Goal: Information Seeking & Learning: Compare options

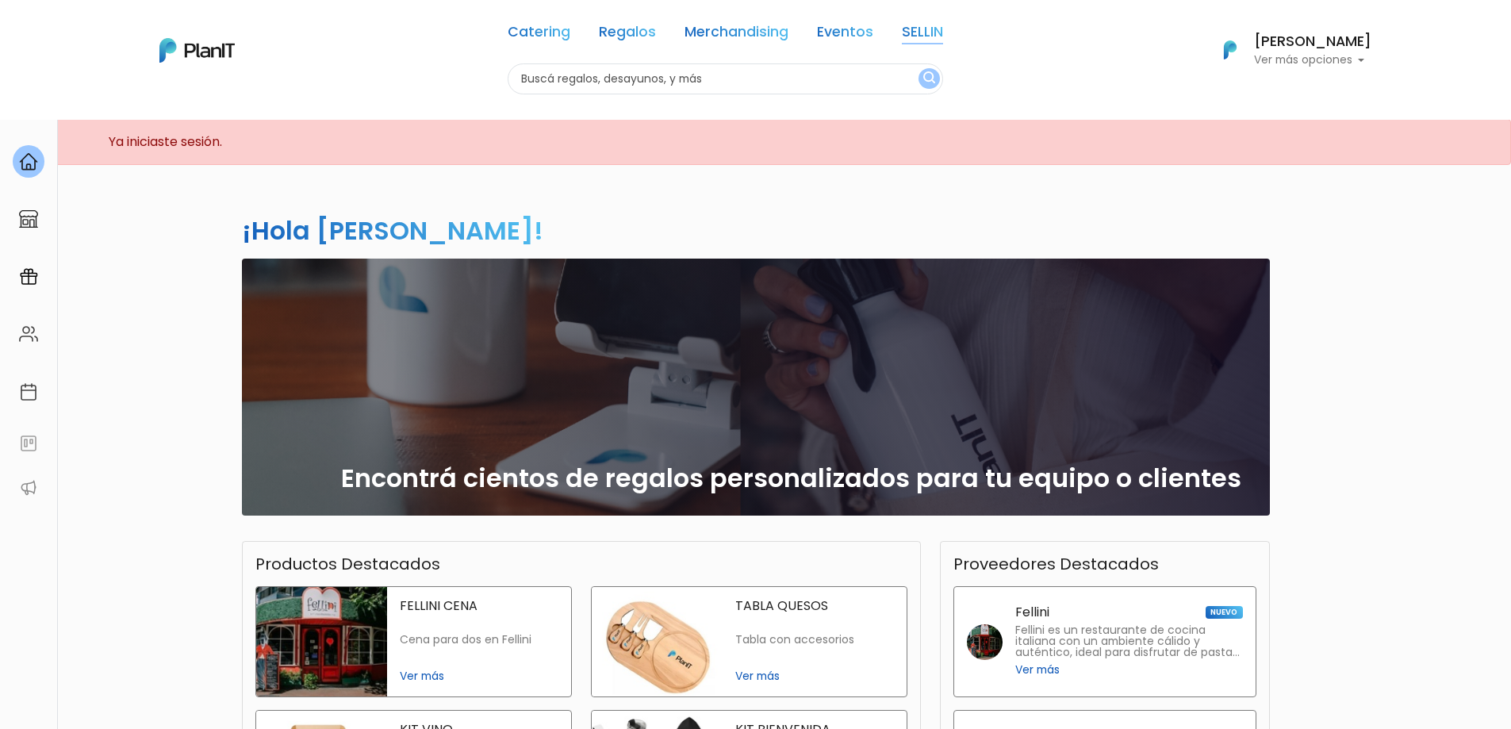
click at [917, 29] on link "SELLIN" at bounding box center [922, 34] width 41 height 19
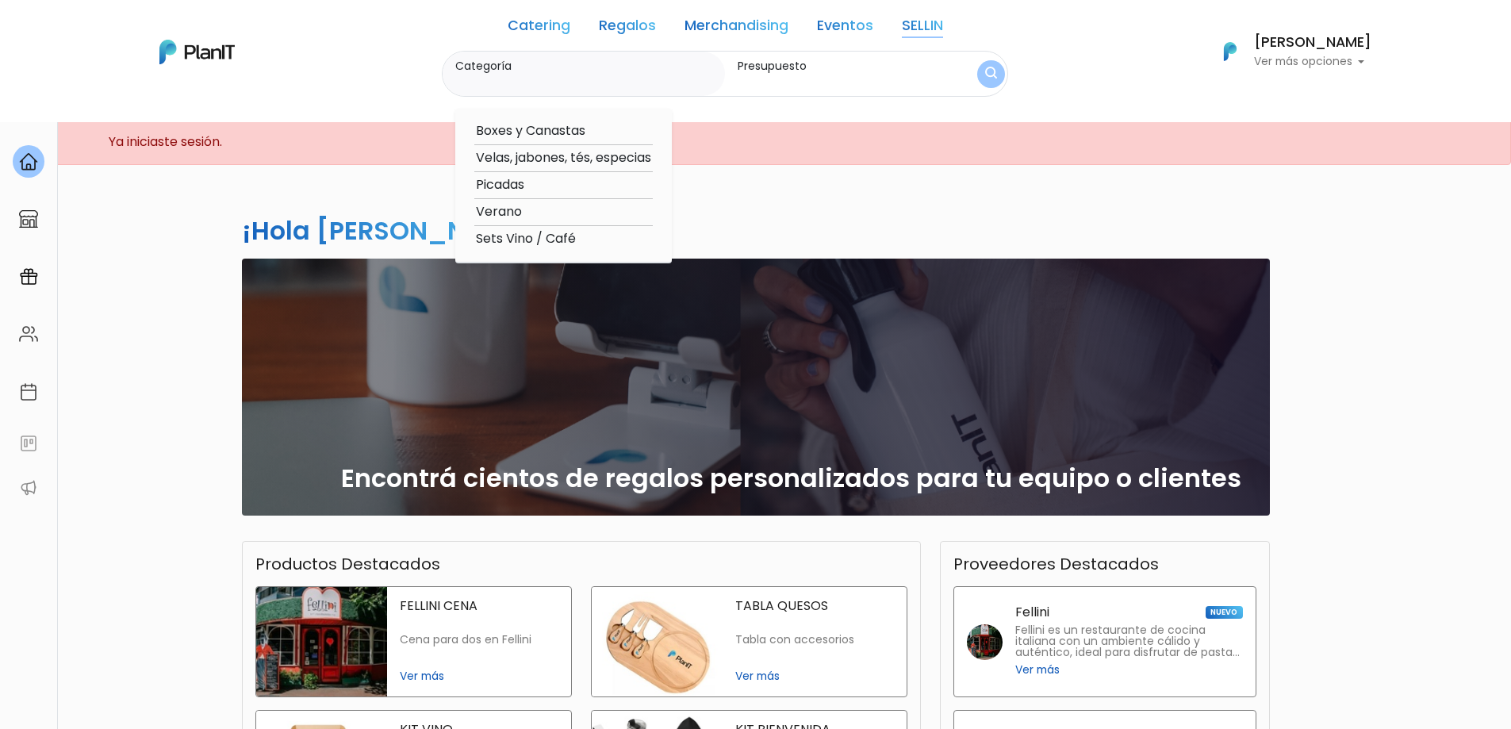
click at [500, 215] on option "Verano" at bounding box center [563, 212] width 179 height 20
type input "Verano"
type input "$0 - $1000"
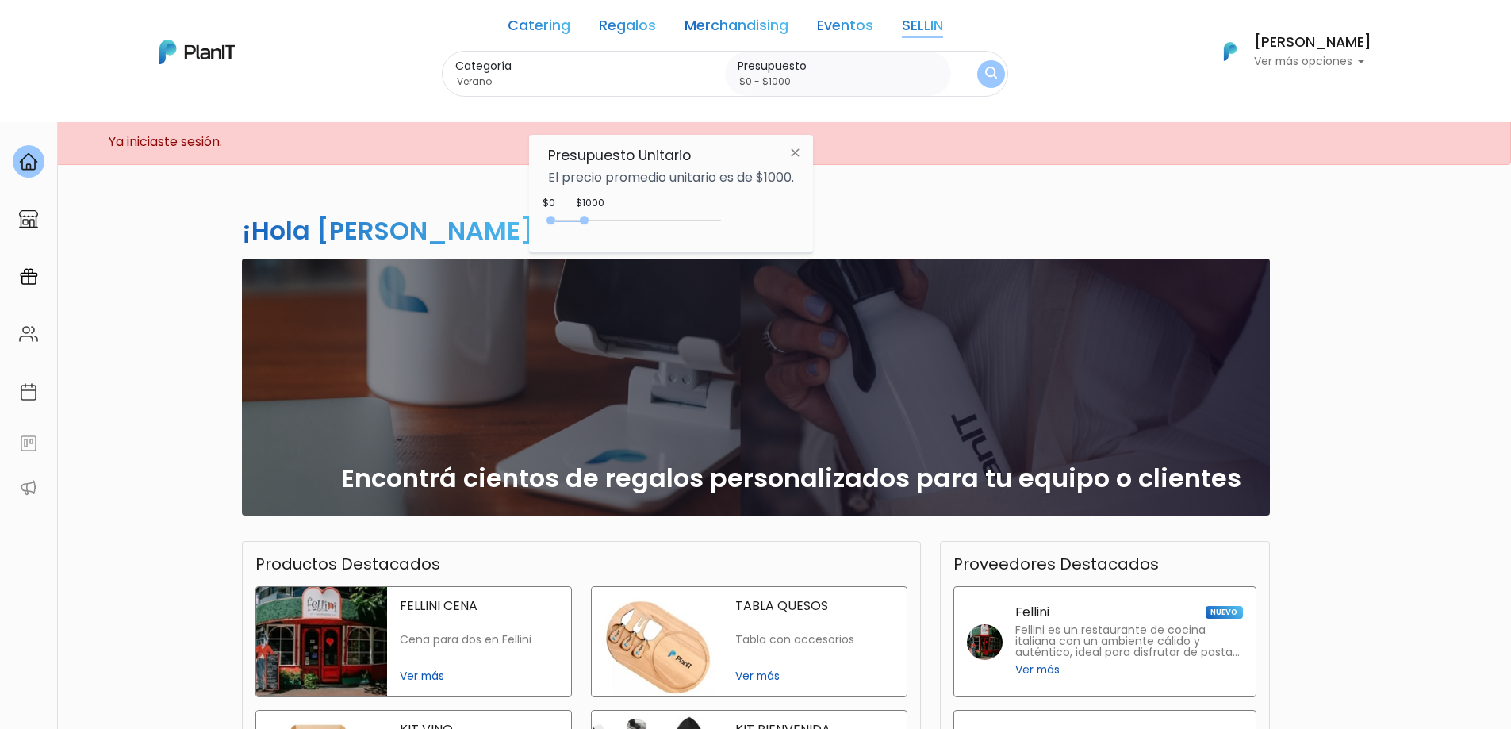
click at [996, 71] on img "submit" at bounding box center [991, 74] width 12 height 15
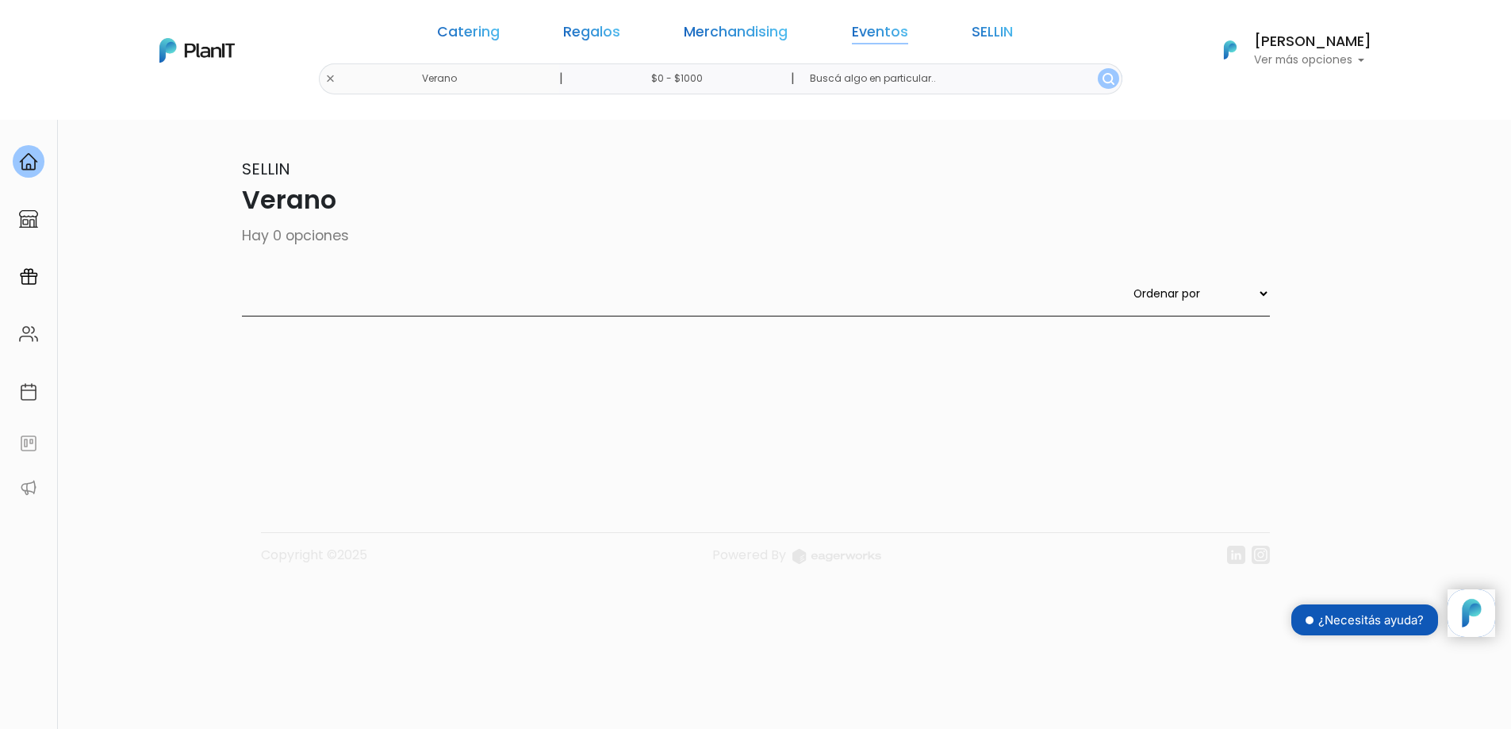
click at [852, 37] on link "Eventos" at bounding box center [880, 34] width 56 height 19
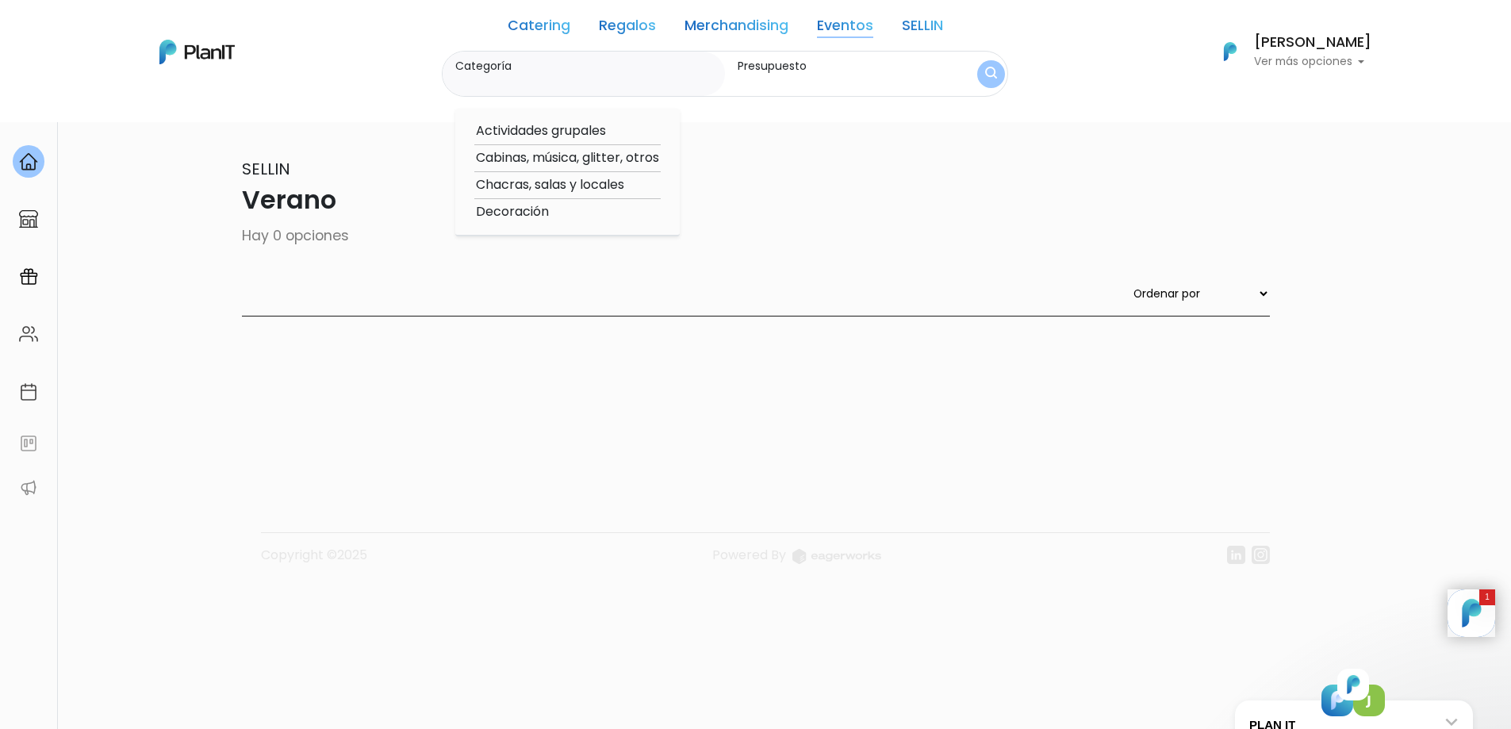
click at [514, 163] on option "Cabinas, música, glitter, otros" at bounding box center [567, 158] width 186 height 20
type input "Cabinas, música, glitter, otros"
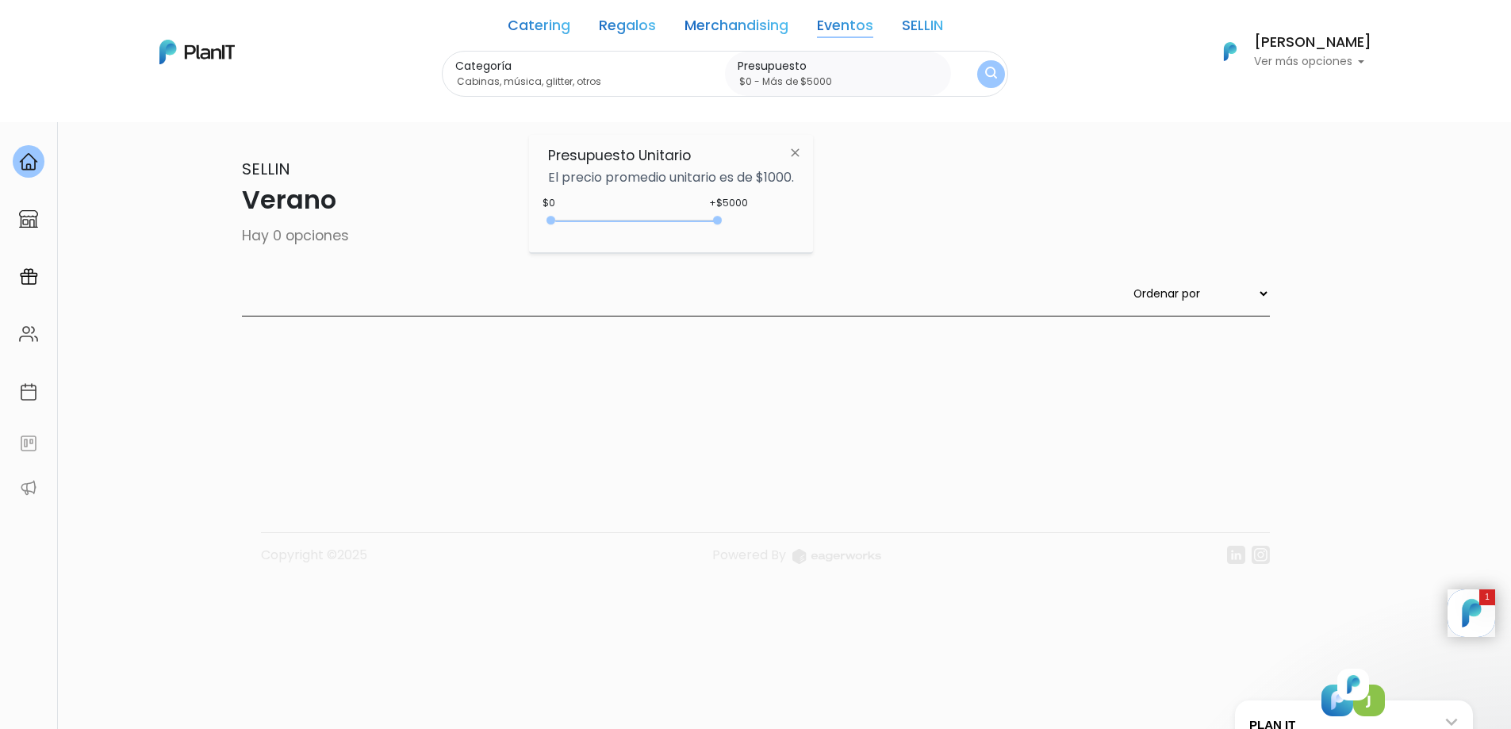
type input "$0 - Más de $5000"
drag, startPoint x: 578, startPoint y: 217, endPoint x: 774, endPoint y: 219, distance: 196.8
click at [770, 221] on div "+$5000 $0 0 : 5000 0 5000 0,5000" at bounding box center [671, 224] width 246 height 32
click at [991, 75] on img "submit" at bounding box center [991, 74] width 14 height 18
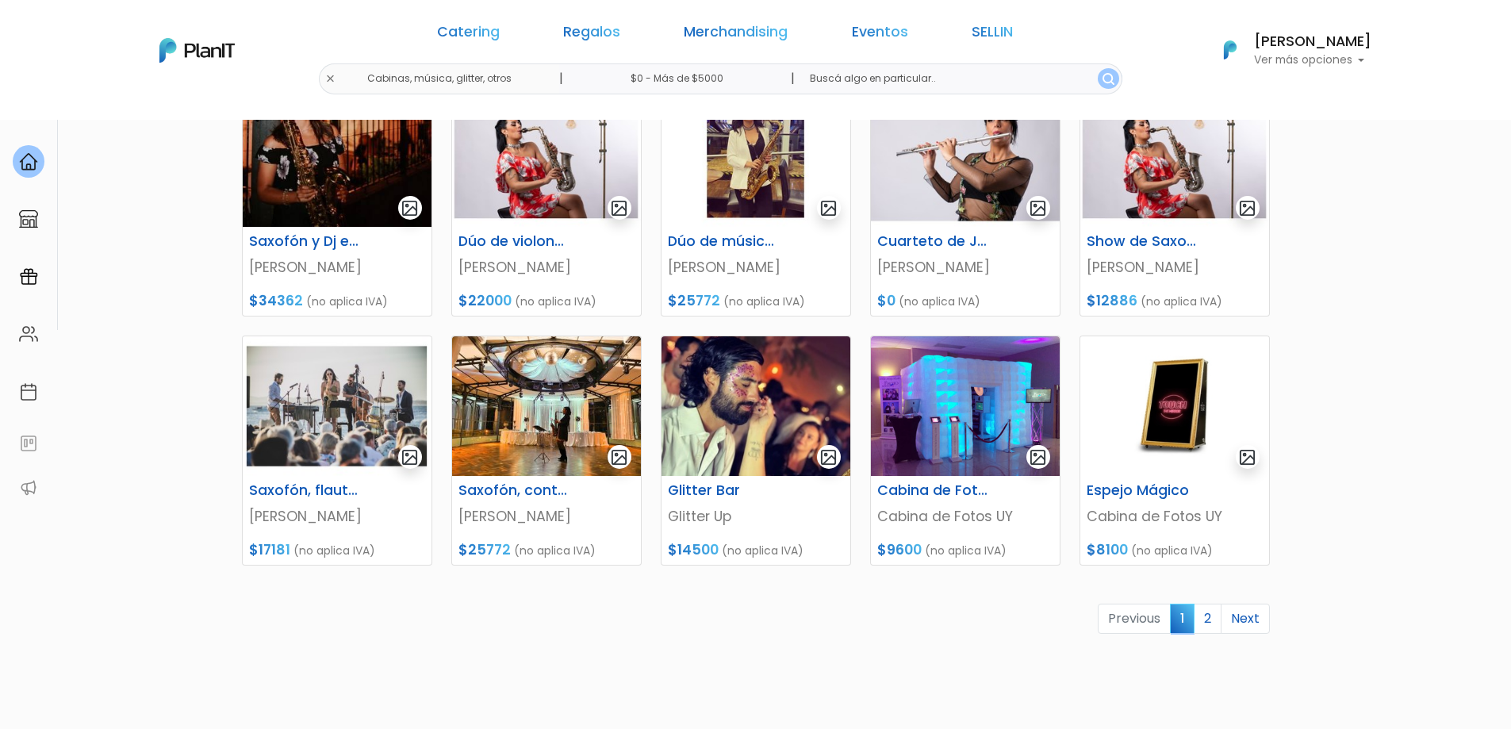
scroll to position [555, 0]
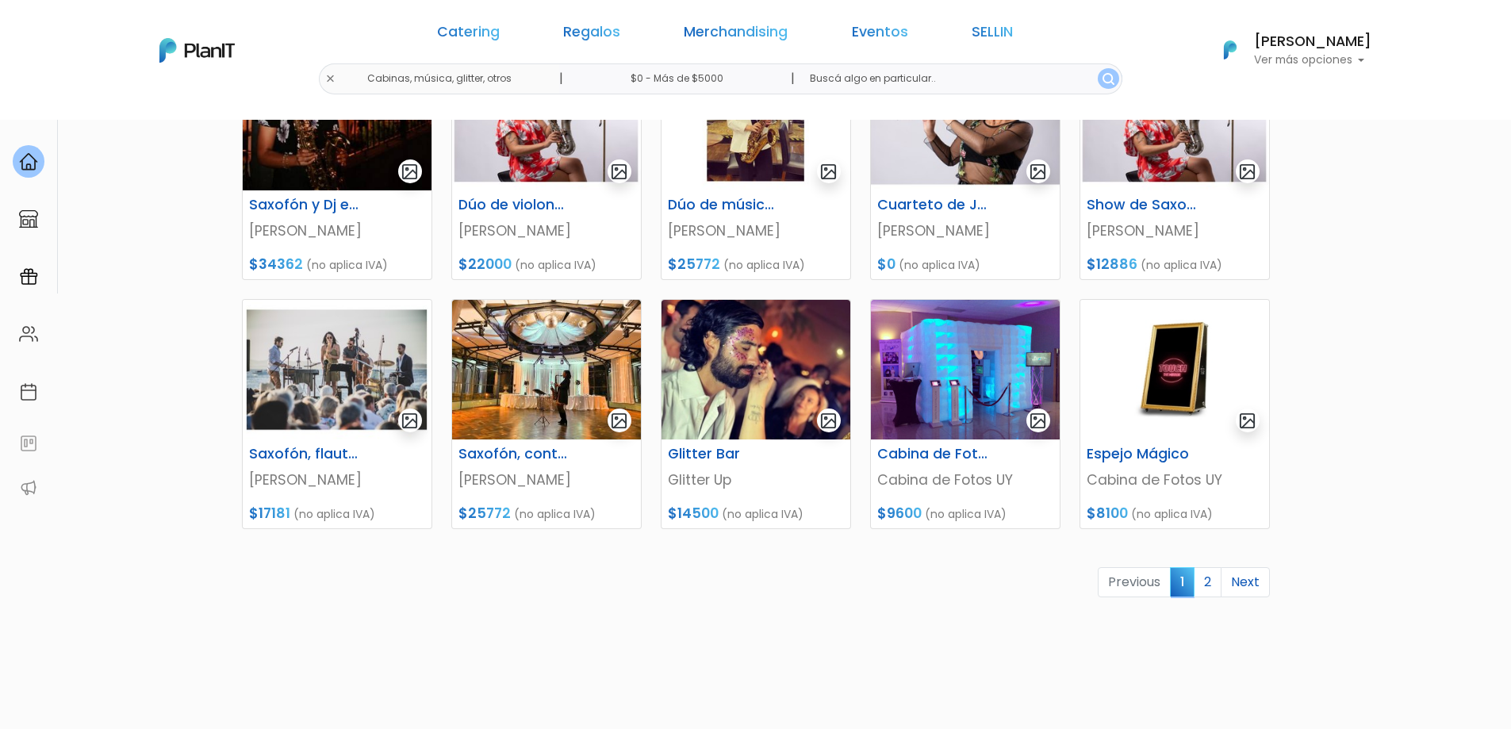
click at [1204, 583] on link "2" at bounding box center [1208, 582] width 28 height 30
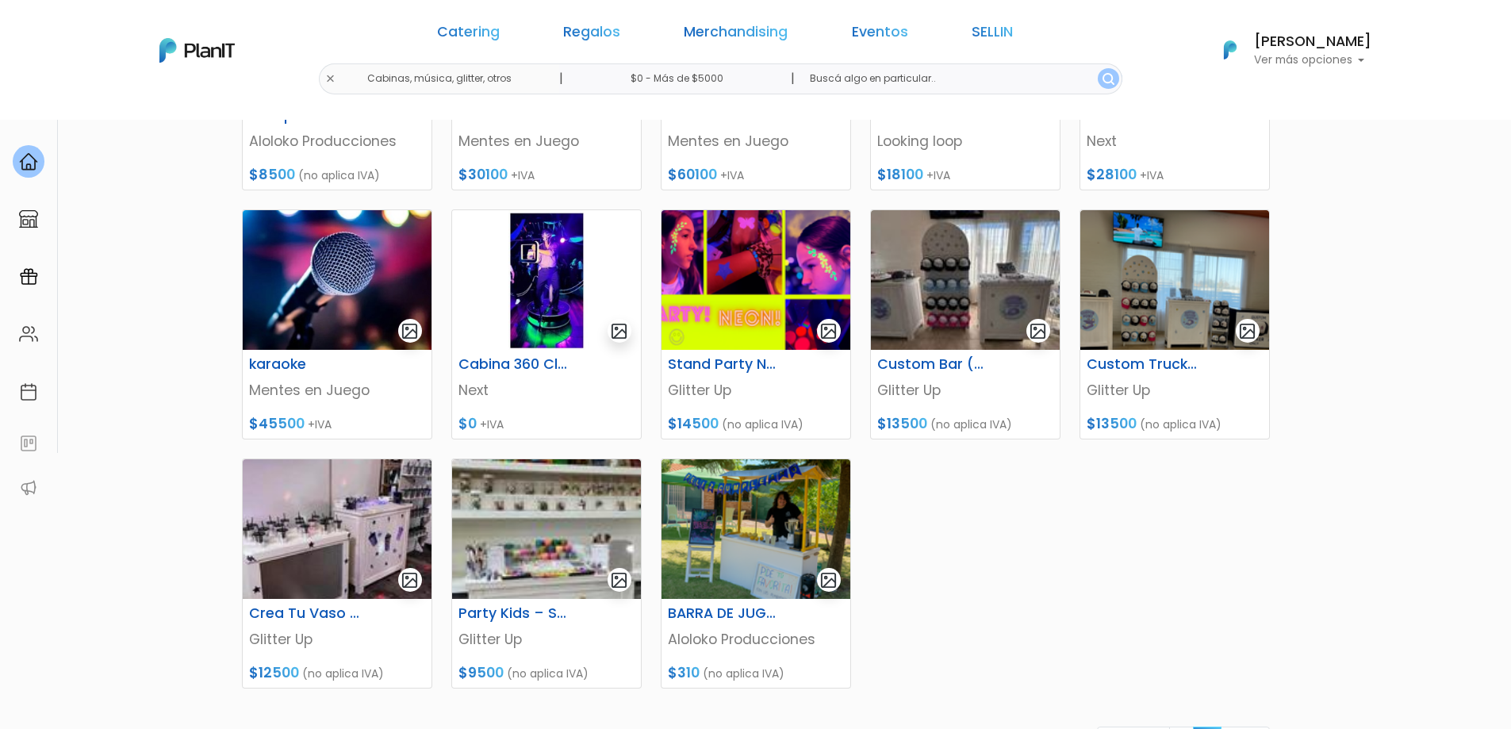
scroll to position [397, 0]
click at [852, 34] on link "Eventos" at bounding box center [880, 34] width 56 height 19
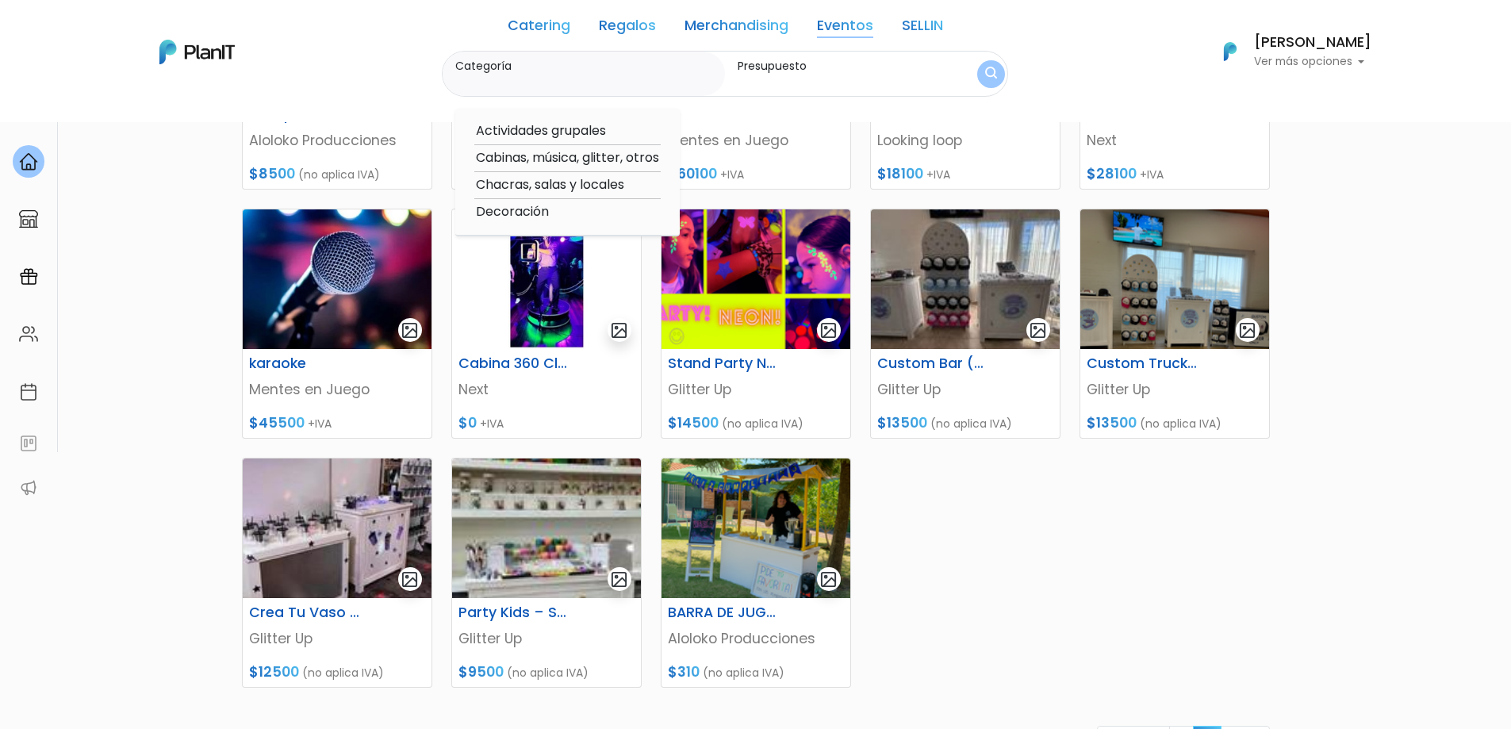
click at [575, 182] on option "Chacras, salas y locales" at bounding box center [567, 185] width 186 height 20
type input "Chacras, salas y locales"
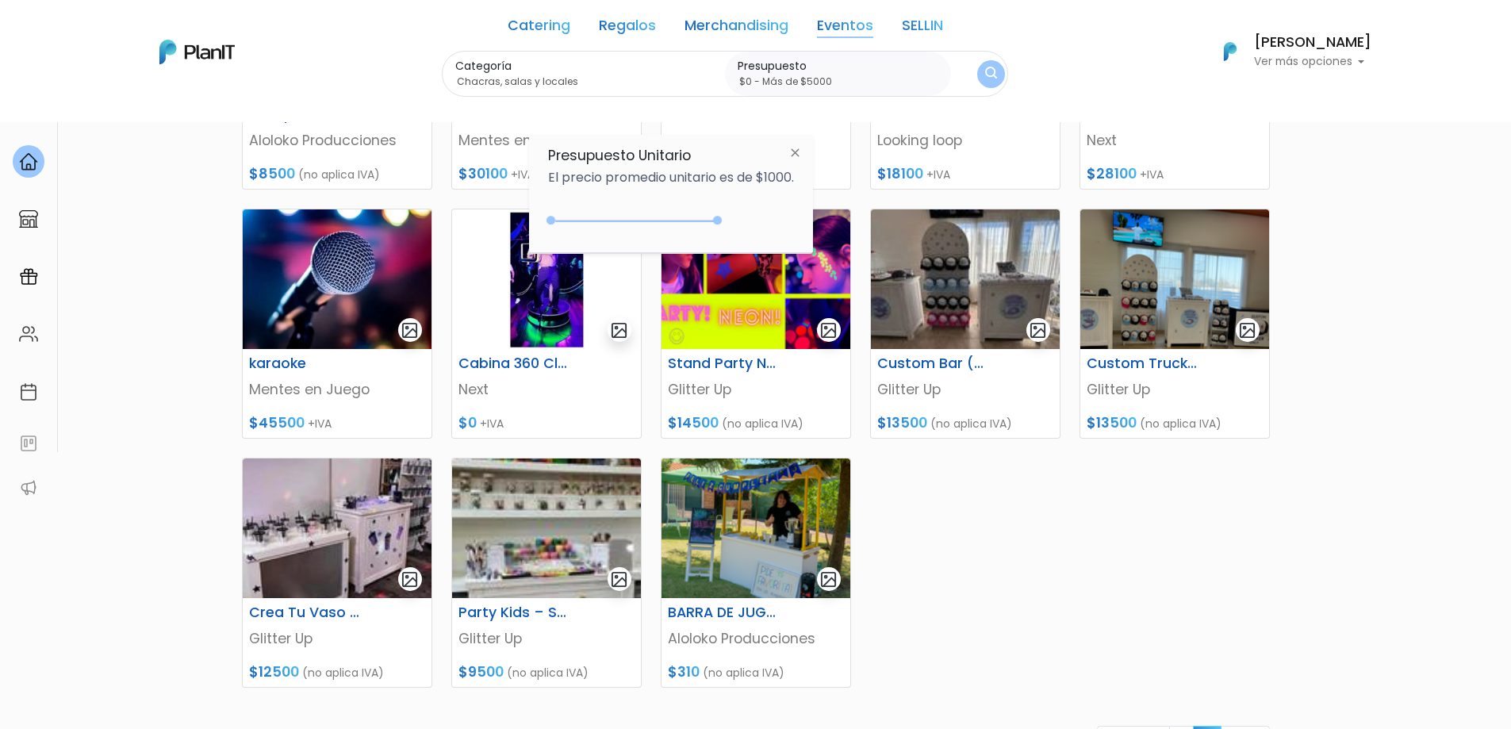
drag, startPoint x: 582, startPoint y: 217, endPoint x: 815, endPoint y: 216, distance: 233.3
click at [806, 217] on div "Presupuesto Unitario El precio promedio unitario es de $1000. +$5000 $0 0 : 500…" at bounding box center [671, 194] width 284 height 118
type input "$0 - Más de $5000"
click at [996, 83] on button "submit" at bounding box center [991, 74] width 28 height 28
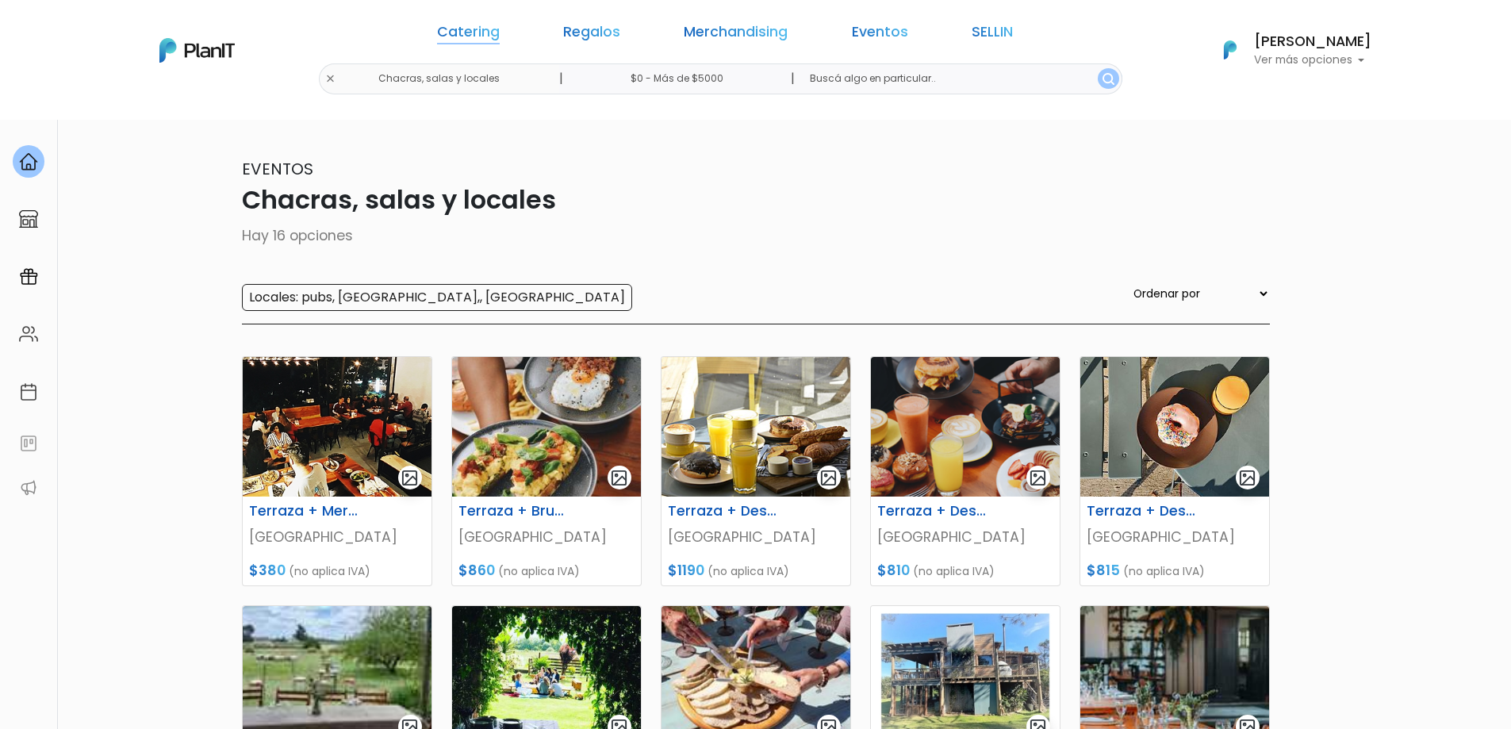
click at [500, 38] on link "Catering" at bounding box center [468, 34] width 63 height 19
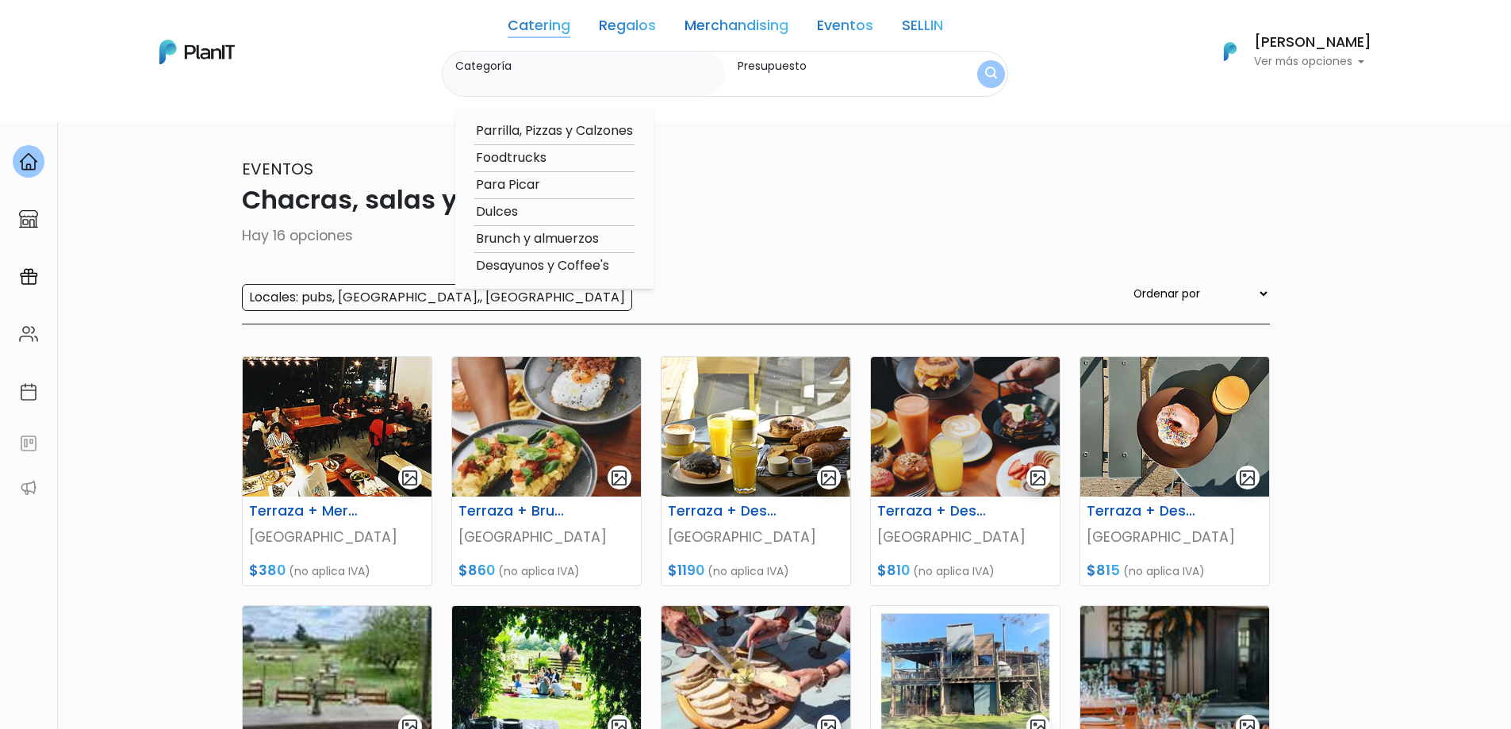
click at [536, 134] on option "Parrilla, Pizzas y Calzones" at bounding box center [554, 131] width 160 height 20
type input "Parrilla, Pizzas y Calzones"
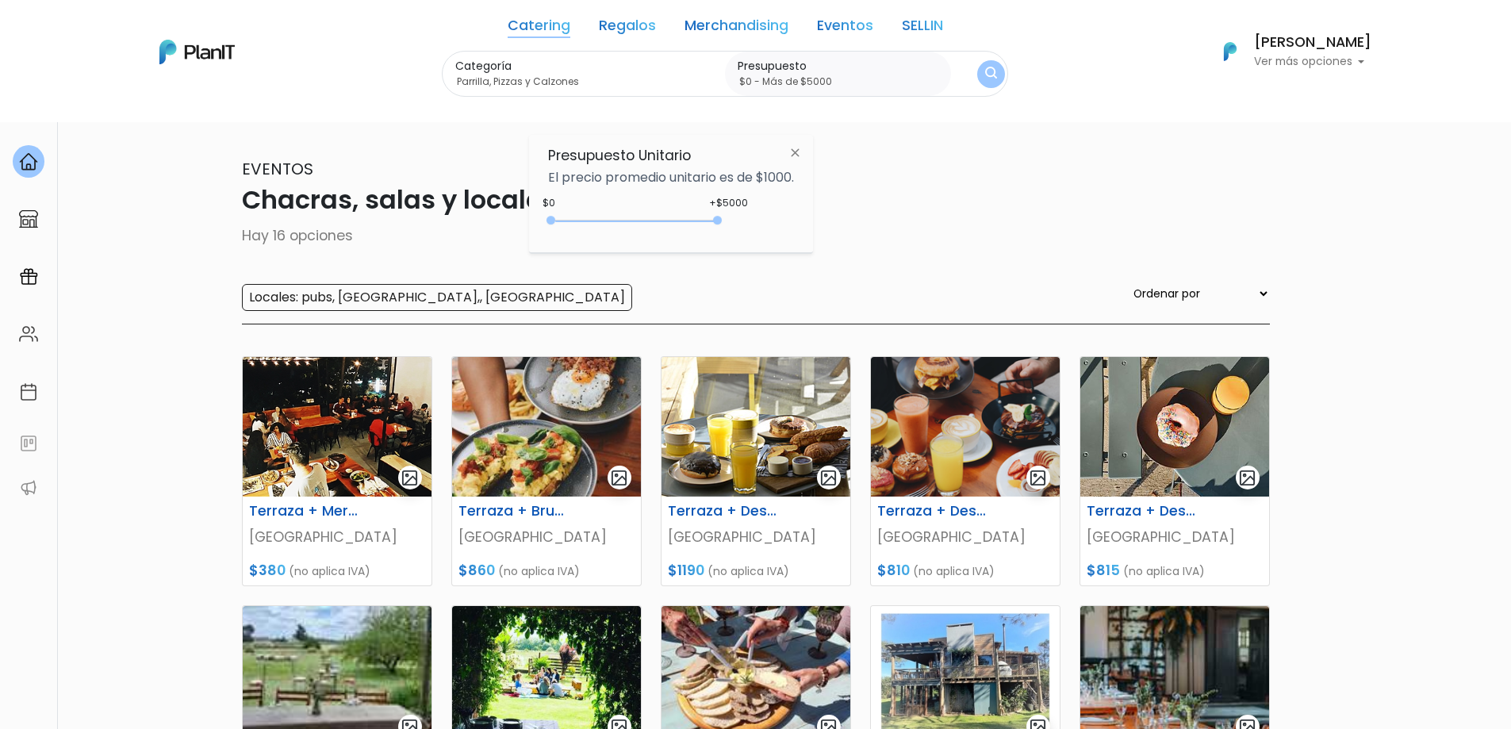
drag, startPoint x: 589, startPoint y: 218, endPoint x: 790, endPoint y: 203, distance: 202.1
click at [762, 208] on div "+$5000 $0 0 : 5000 0 5000 0,5000" at bounding box center [671, 224] width 246 height 32
type input "$0 - Más de $5000"
click at [993, 68] on img "submit" at bounding box center [991, 74] width 12 height 15
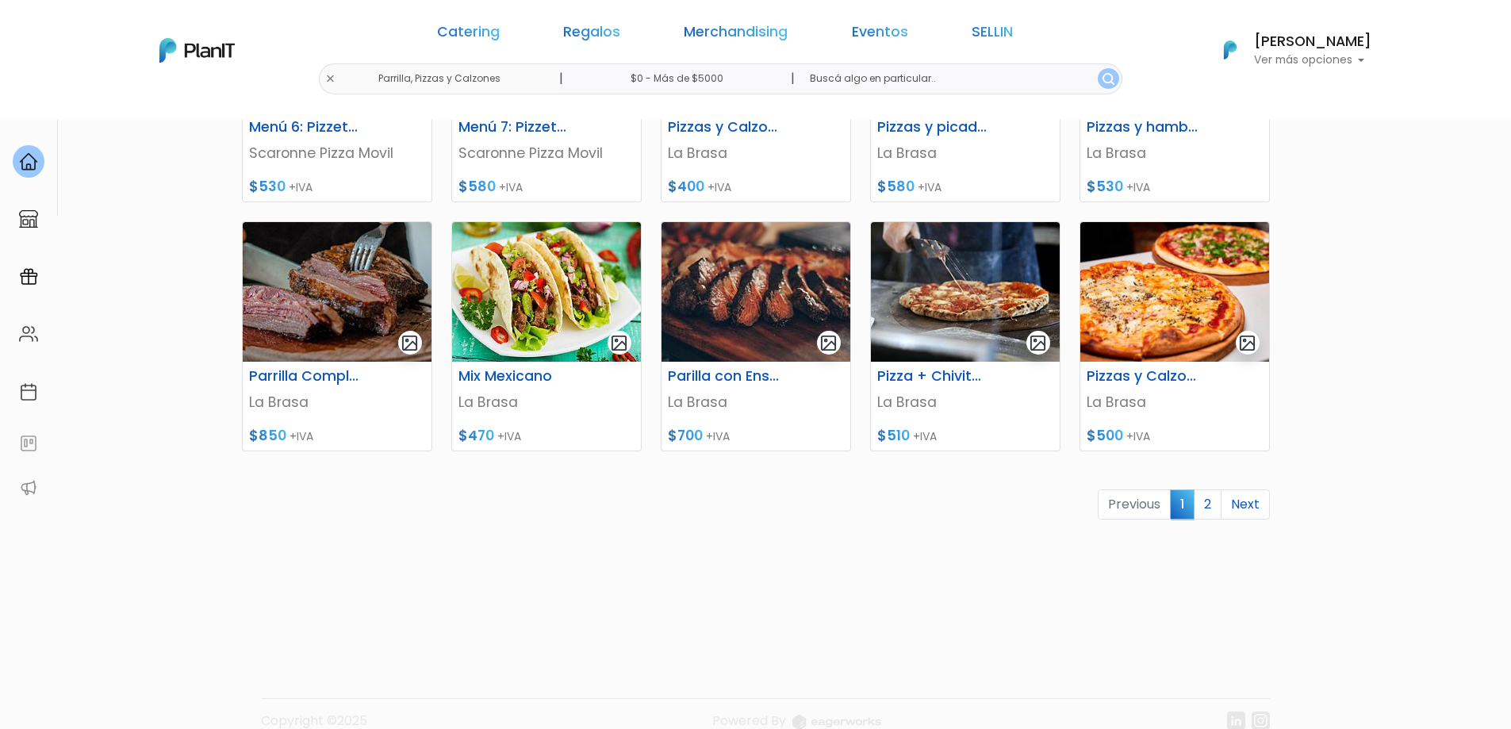
scroll to position [635, 0]
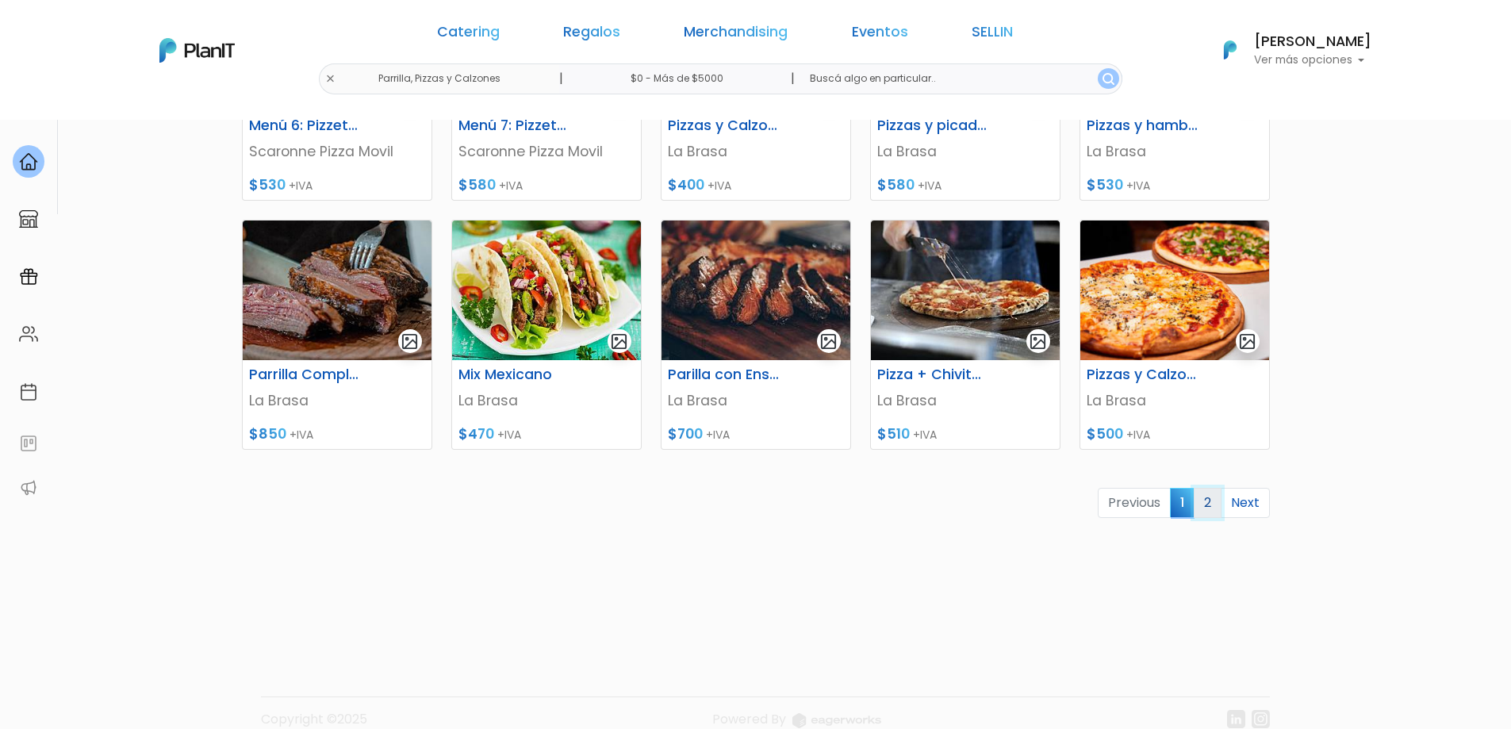
click at [1214, 506] on link "2" at bounding box center [1208, 503] width 28 height 30
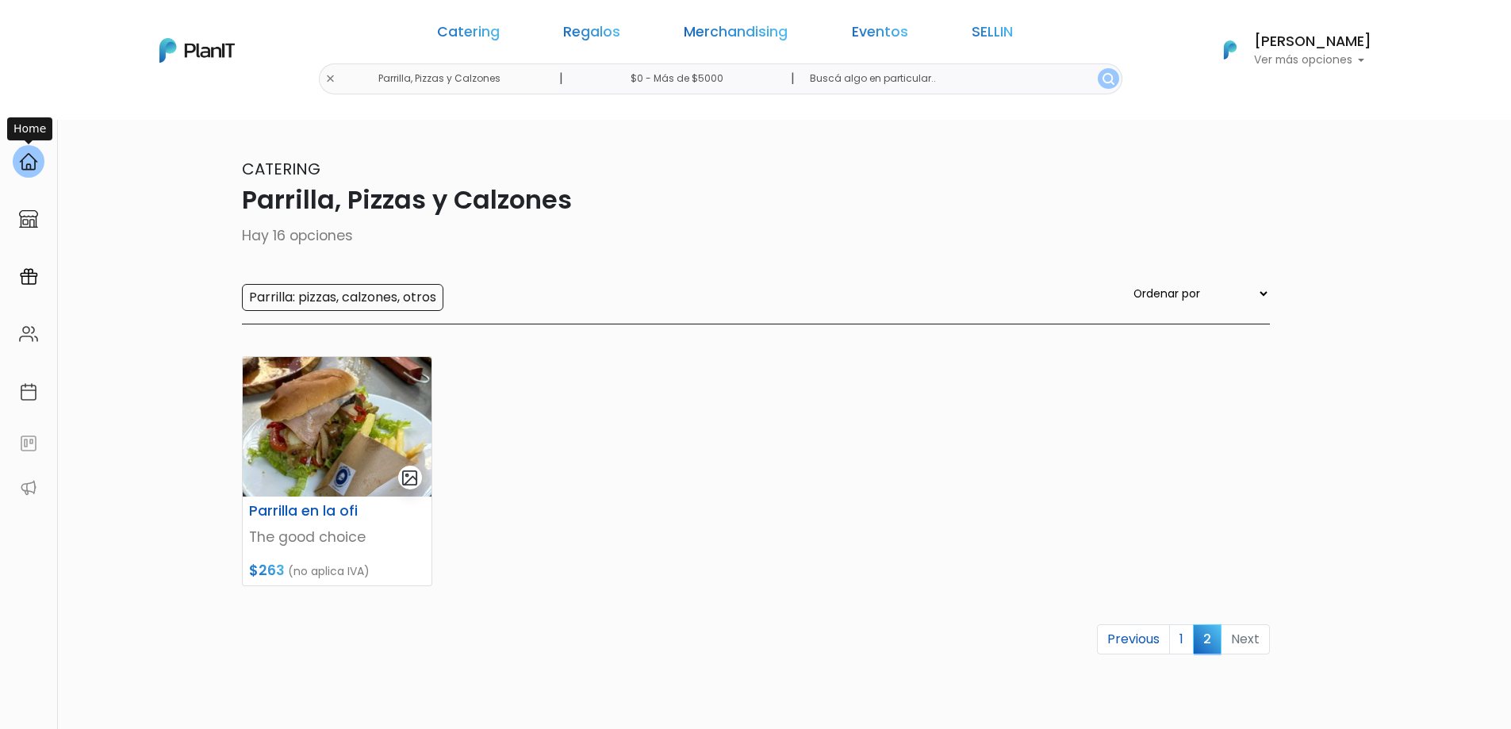
click at [32, 157] on img at bounding box center [28, 161] width 19 height 19
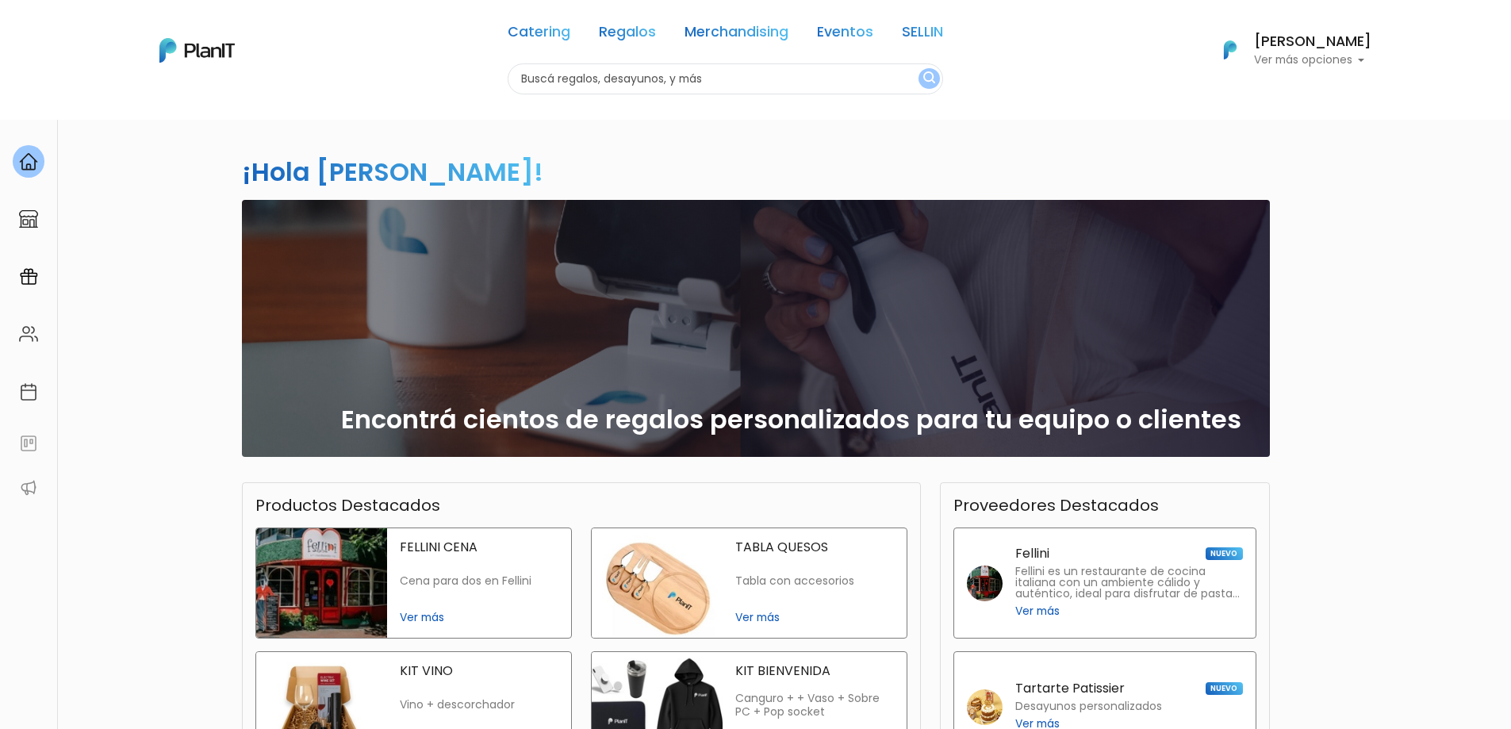
click at [28, 165] on img at bounding box center [28, 161] width 19 height 19
click at [26, 159] on img at bounding box center [28, 161] width 19 height 19
click at [25, 161] on img at bounding box center [28, 161] width 19 height 19
click at [220, 56] on img at bounding box center [196, 50] width 75 height 25
